Goal: Information Seeking & Learning: Find specific fact

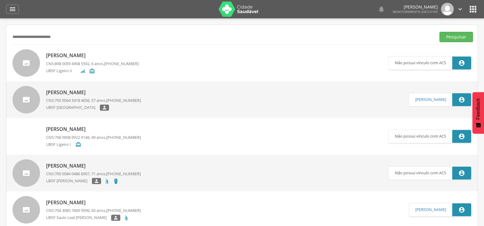
drag, startPoint x: 0, startPoint y: 0, endPoint x: 0, endPoint y: 57, distance: 56.8
click at [0, 56] on div " Supervisão  Distritos  Ubs Coordenador: - Queimadas / PB Intervalo de Tempo…" at bounding box center [242, 131] width 484 height 226
click at [440, 32] on button "Pesquisar" at bounding box center [457, 37] width 34 height 10
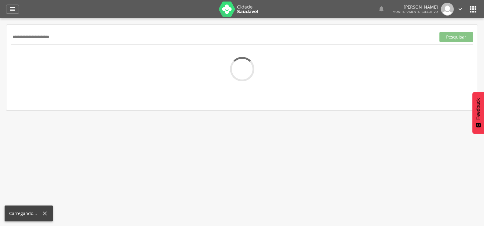
click at [53, 39] on input "**********" at bounding box center [222, 37] width 423 height 10
type input "**********"
click at [440, 32] on button "Pesquisar" at bounding box center [457, 37] width 34 height 10
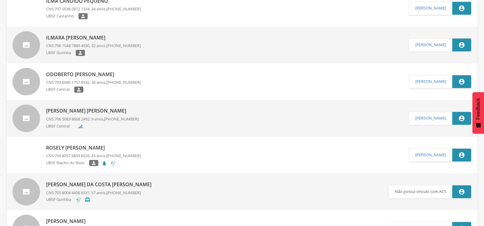
scroll to position [61, 0]
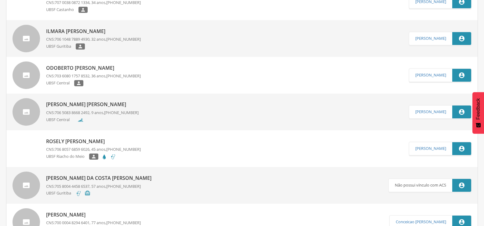
click at [68, 71] on p "Odoberto [PERSON_NAME]" at bounding box center [93, 67] width 95 height 7
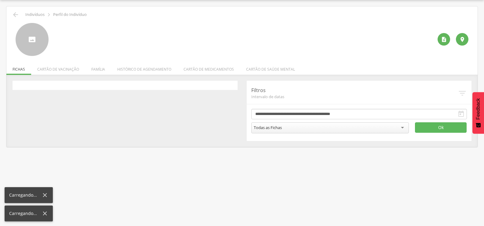
scroll to position [18, 0]
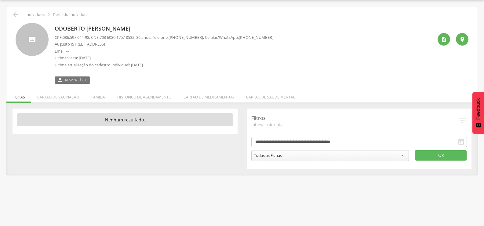
drag, startPoint x: 52, startPoint y: 28, endPoint x: 132, endPoint y: 28, distance: 80.1
click at [169, 28] on div "Odoberto [PERSON_NAME] CPF: 086.597.644-98 , CNS: [PHONE_NUMBER] , 36 anos, Tel…" at bounding box center [242, 53] width 453 height 61
copy p "Odoberto [PERSON_NAME]"
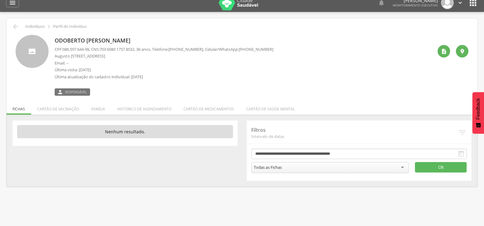
scroll to position [0, 0]
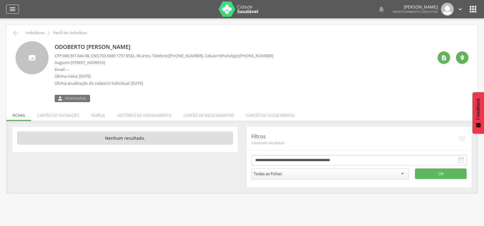
click at [11, 6] on icon "" at bounding box center [12, 9] width 7 height 7
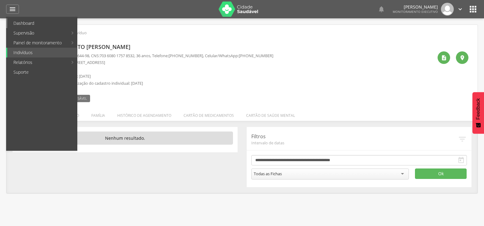
click at [21, 26] on link "Dashboard" at bounding box center [42, 23] width 70 height 10
